Goal: Register for event/course

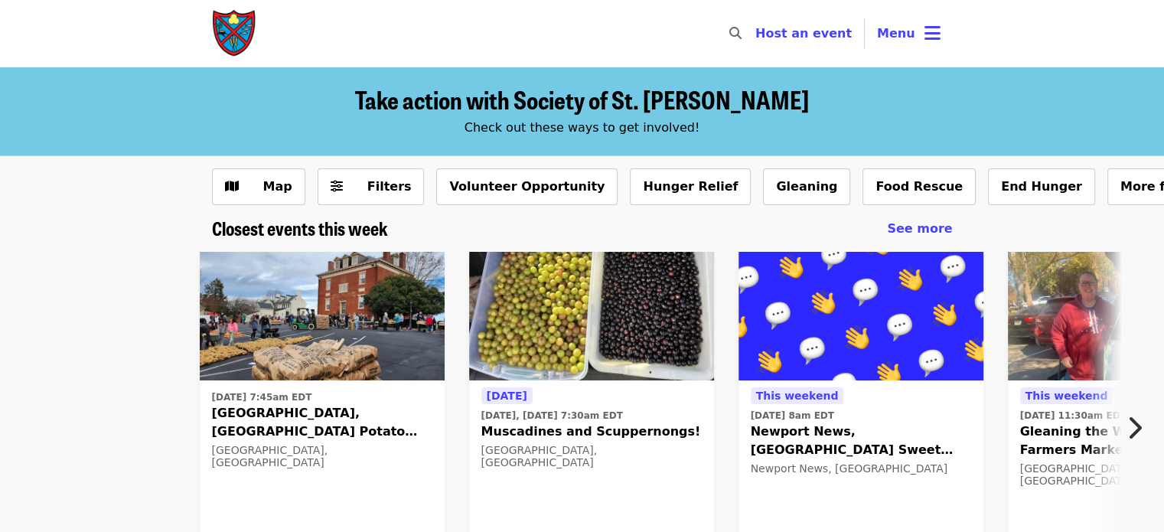
click at [917, 36] on button "Menu" at bounding box center [909, 33] width 88 height 37
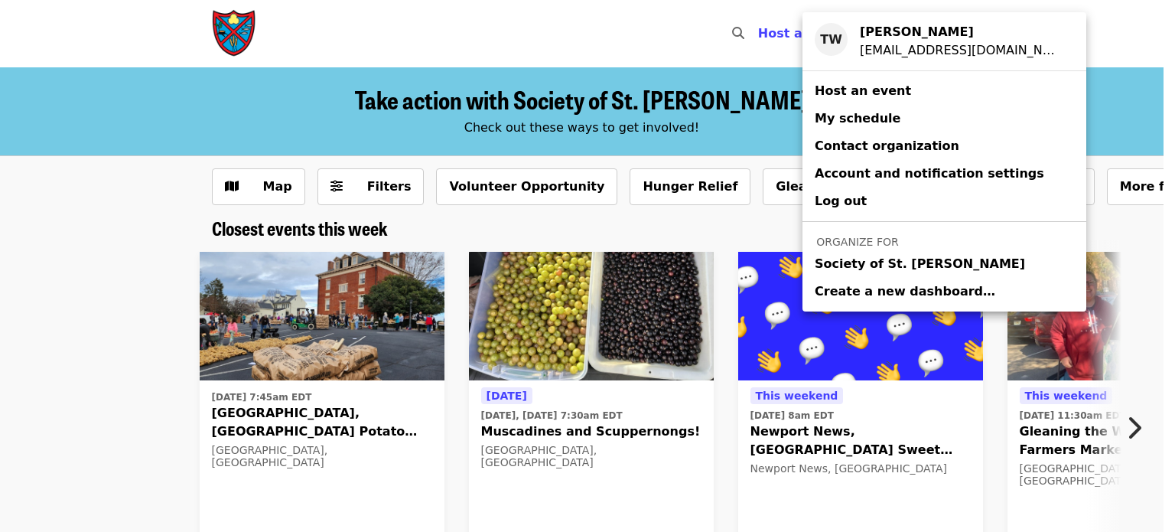
click at [866, 262] on span "Society of St. Andrew" at bounding box center [920, 264] width 210 height 18
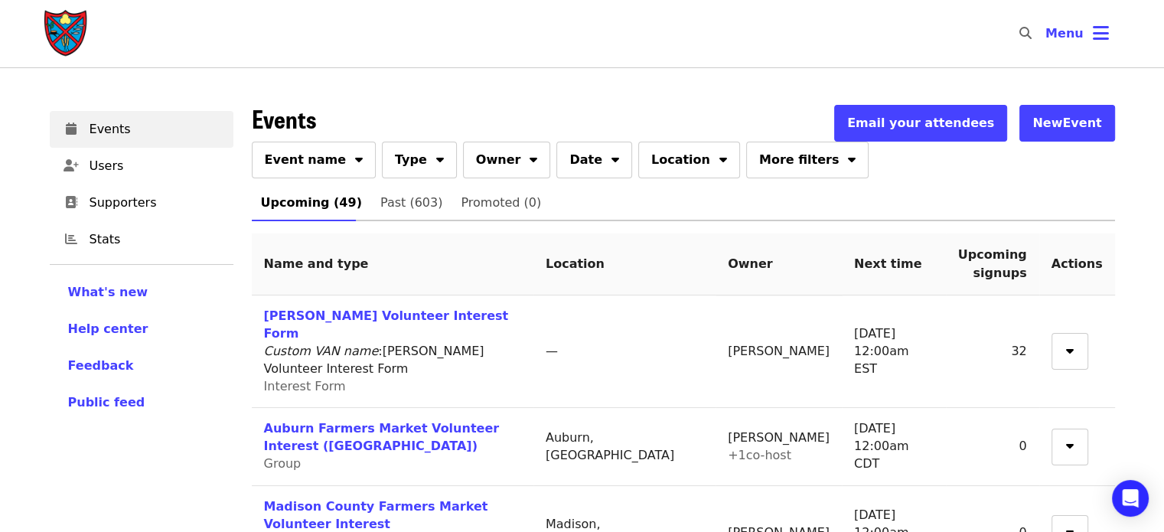
click at [318, 167] on span "Event name" at bounding box center [306, 160] width 82 height 18
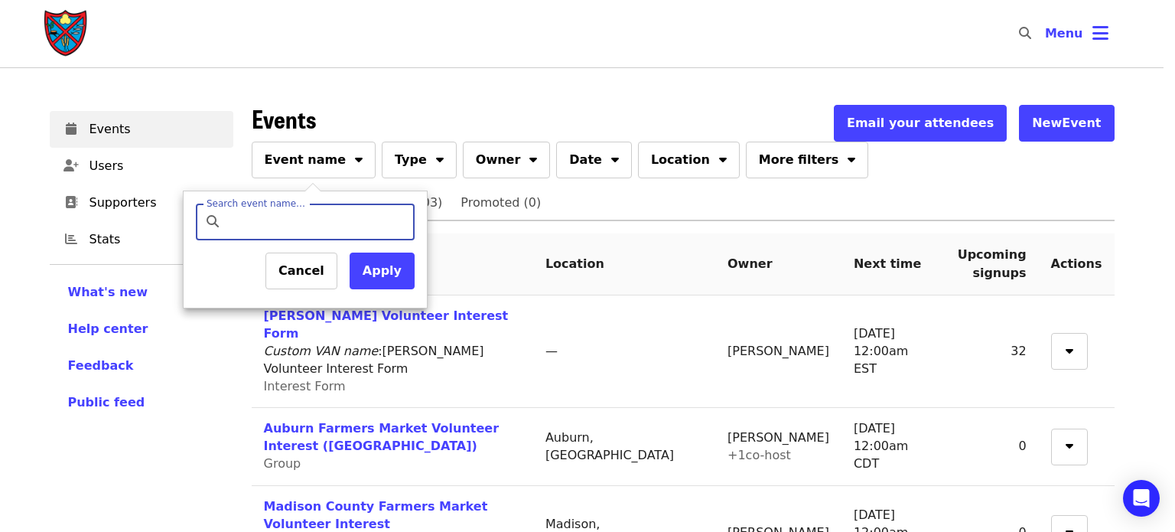
click at [311, 216] on input "Search event name…" at bounding box center [318, 222] width 181 height 37
type input "*******"
click at [378, 269] on button "Apply" at bounding box center [382, 271] width 65 height 37
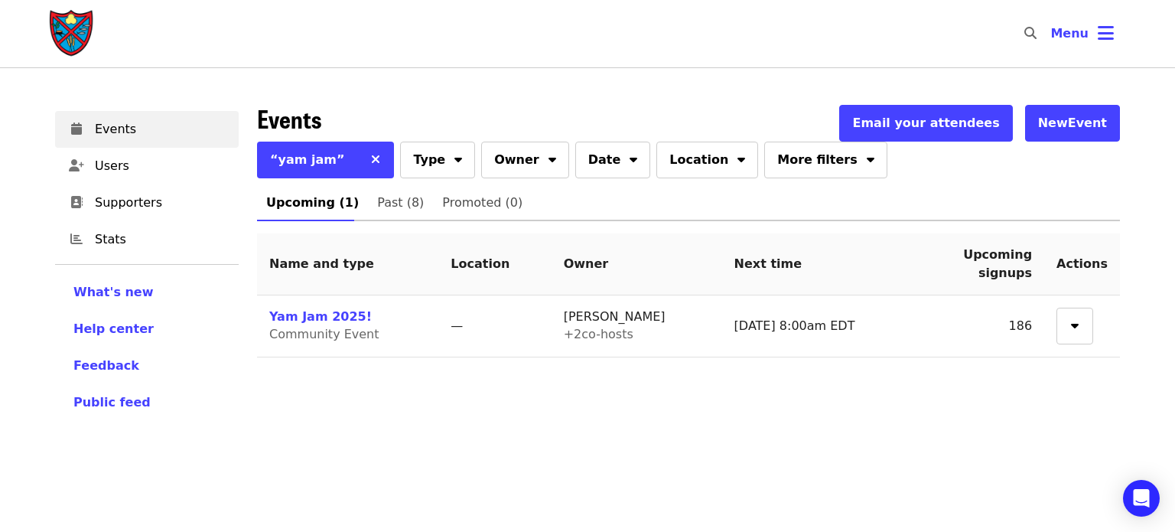
click at [318, 317] on link "Yam Jam 2025!" at bounding box center [320, 316] width 103 height 15
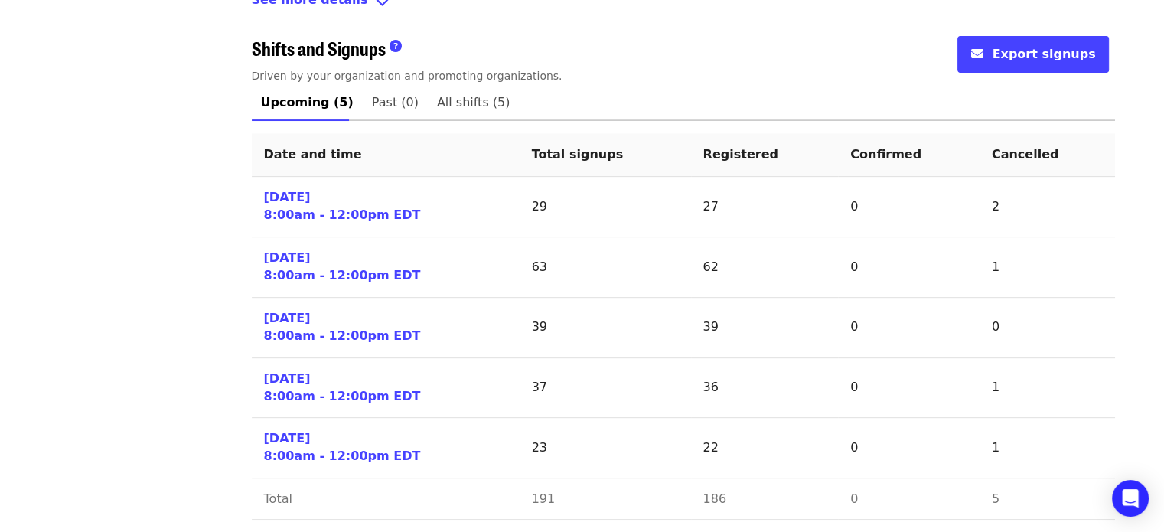
scroll to position [637, 0]
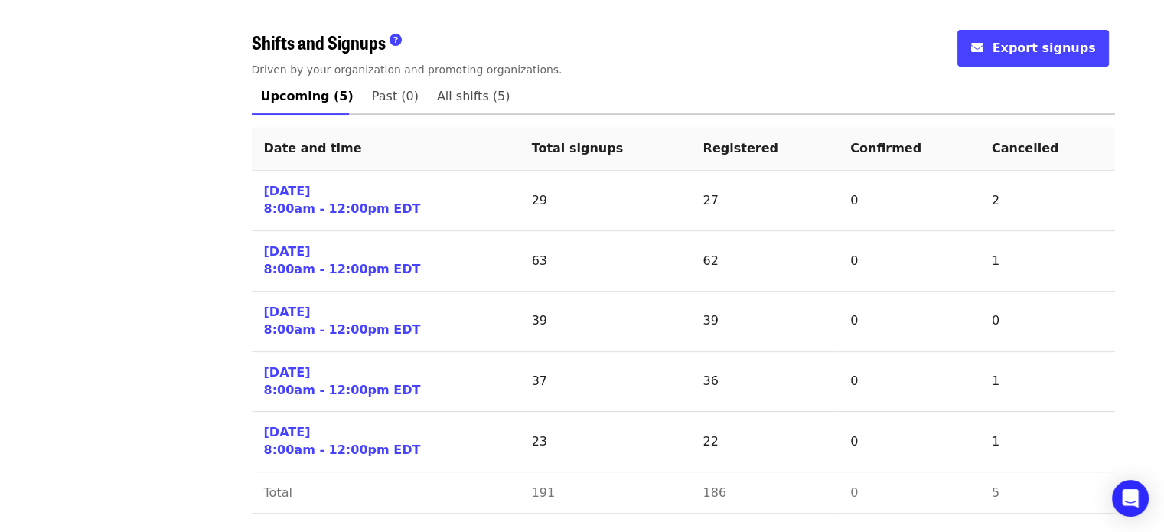
click at [308, 364] on link "Sat 10/25/25 8:00am - 12:00pm EDT" at bounding box center [342, 381] width 157 height 35
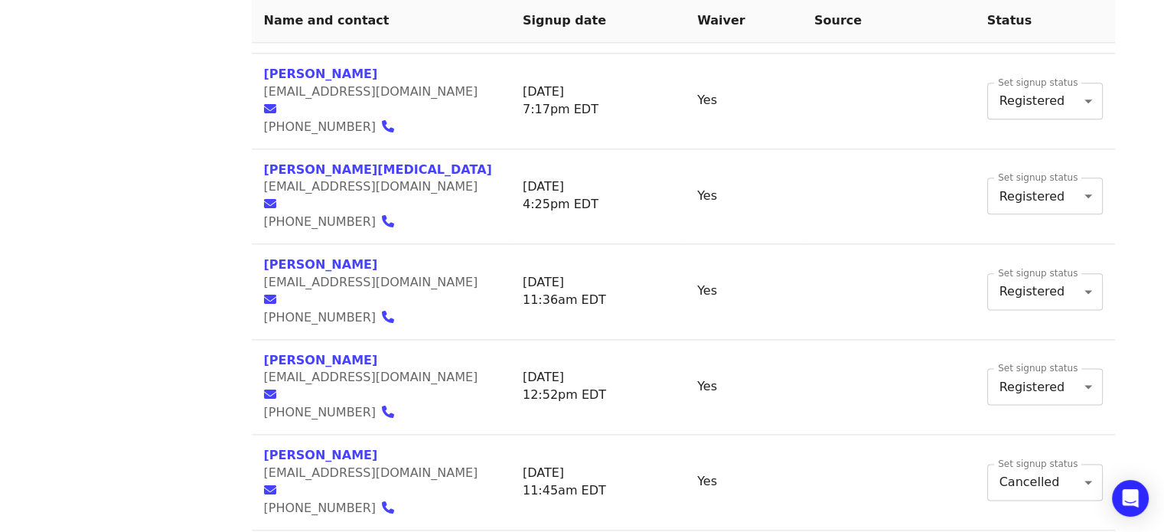
scroll to position [1990, 0]
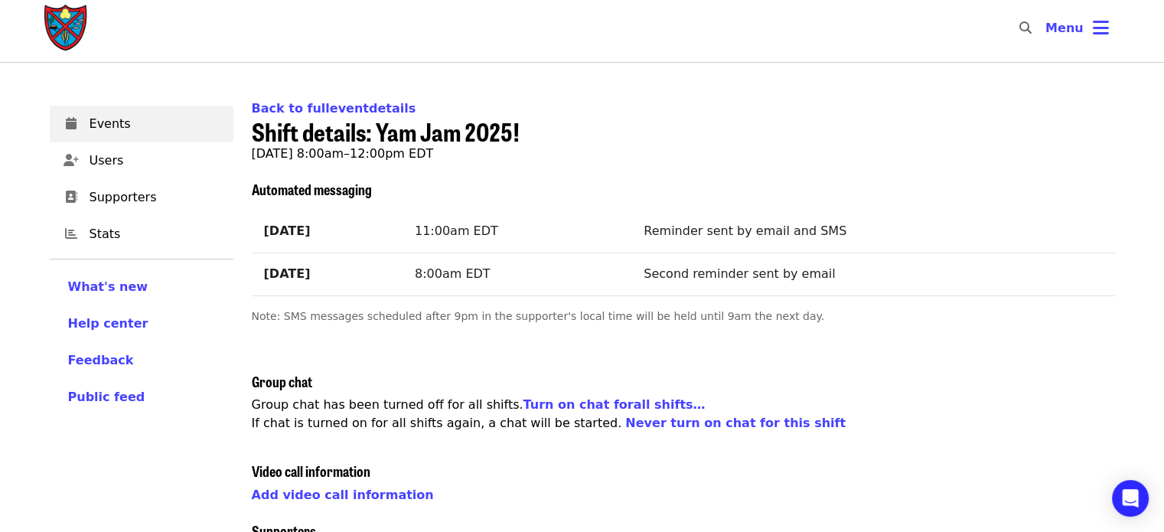
scroll to position [0, 0]
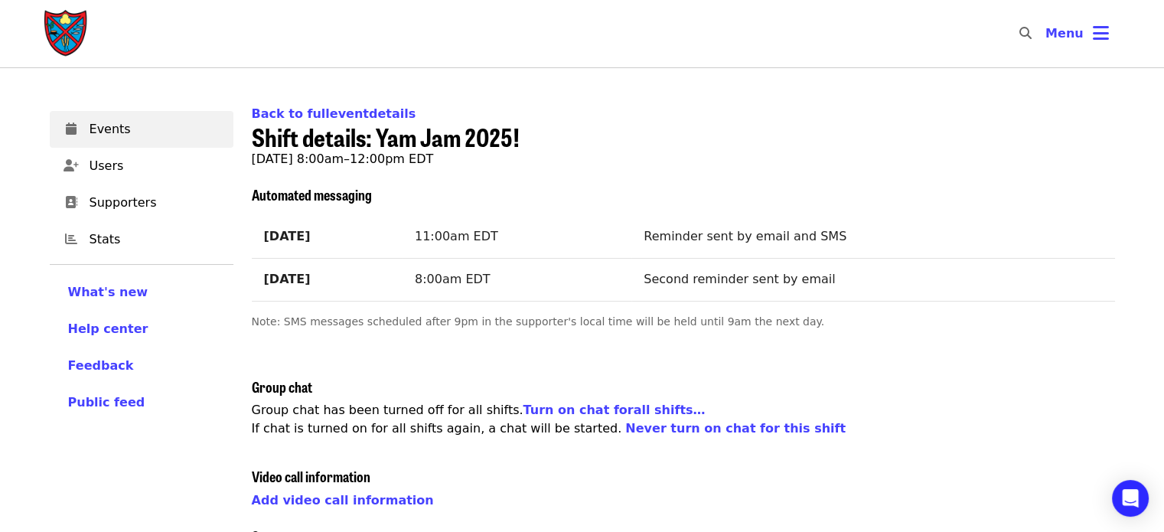
click at [67, 39] on img "Main navigation" at bounding box center [67, 33] width 46 height 49
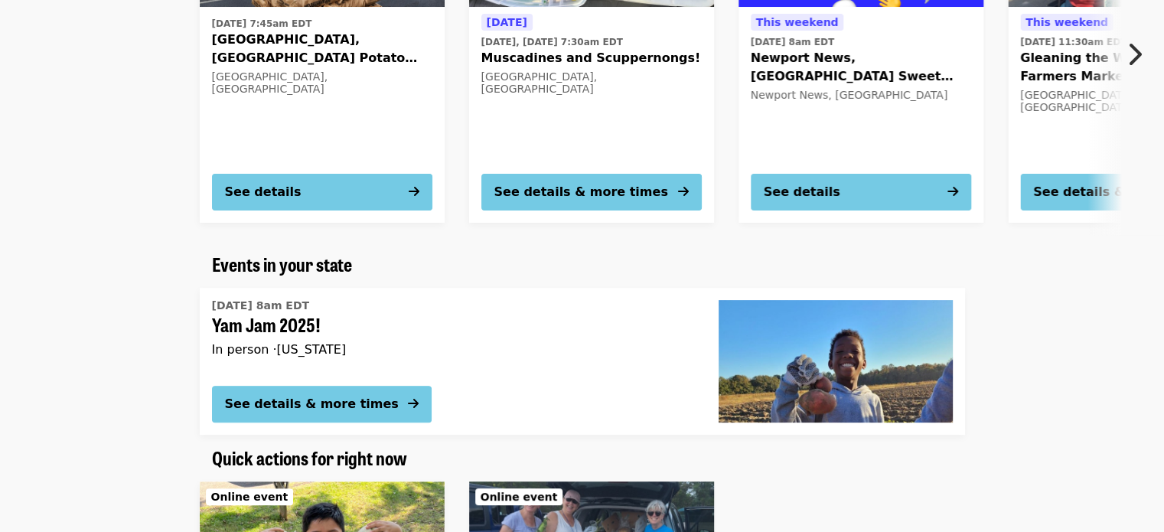
scroll to position [459, 0]
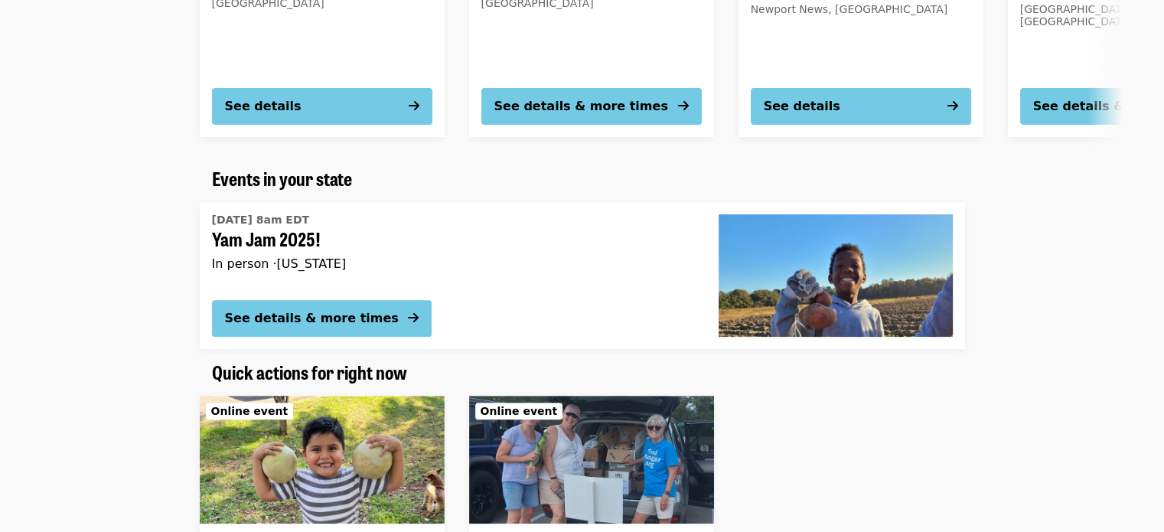
click at [340, 311] on div "See details & more times" at bounding box center [312, 318] width 174 height 18
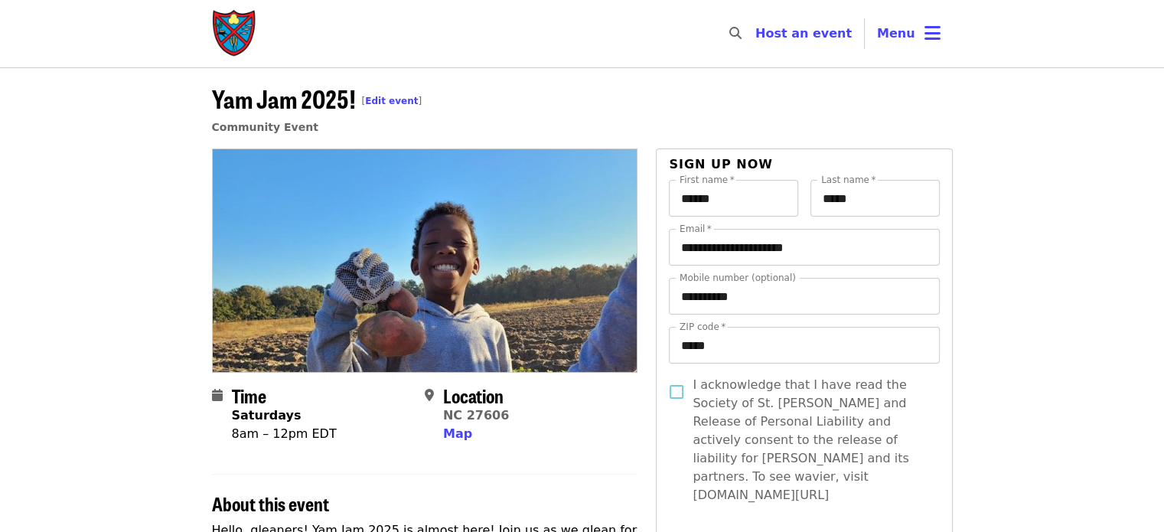
click at [223, 43] on img "Main navigation" at bounding box center [235, 33] width 46 height 49
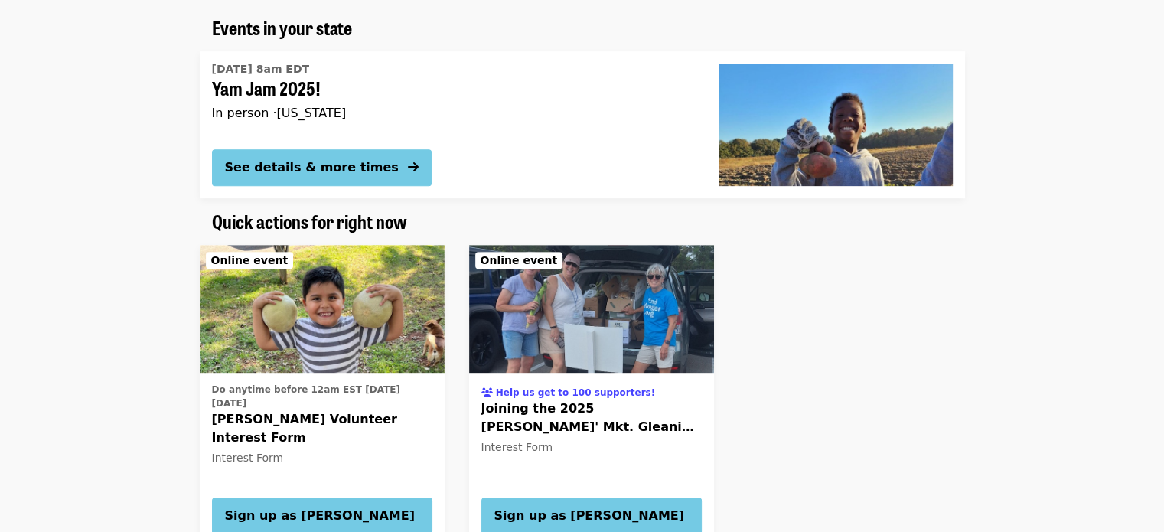
scroll to position [612, 0]
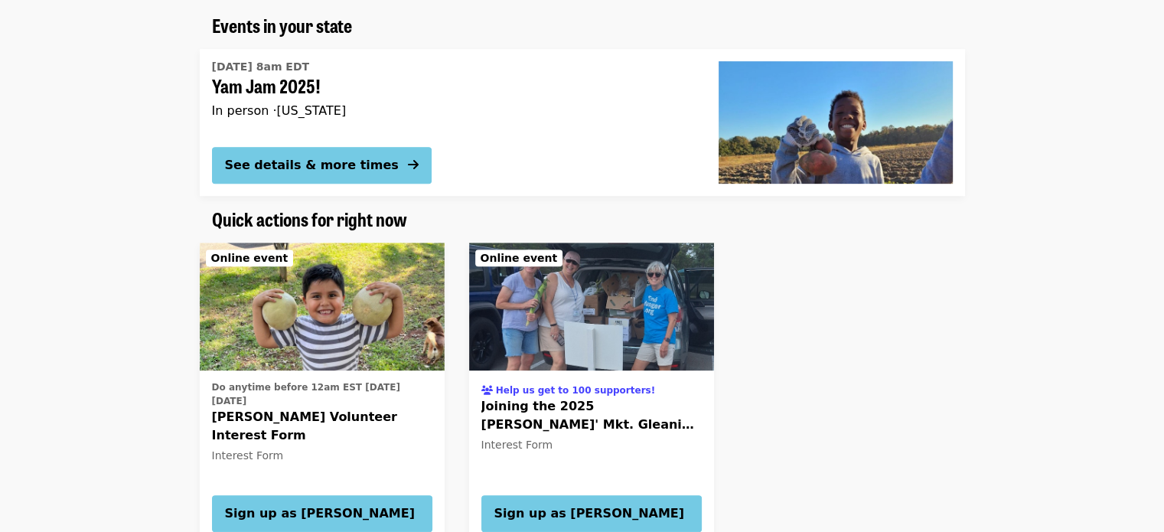
click at [308, 324] on img "SoSA Volunteer Interest Form" at bounding box center [322, 307] width 245 height 129
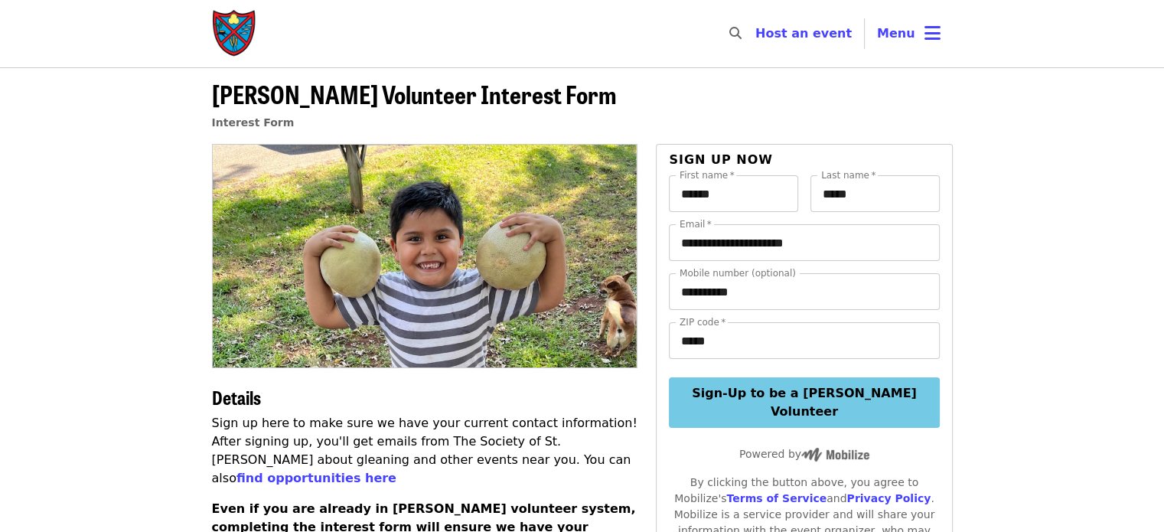
click at [122, 180] on article "**********" at bounding box center [582, 505] width 1164 height 877
